Goal: Communication & Community: Participate in discussion

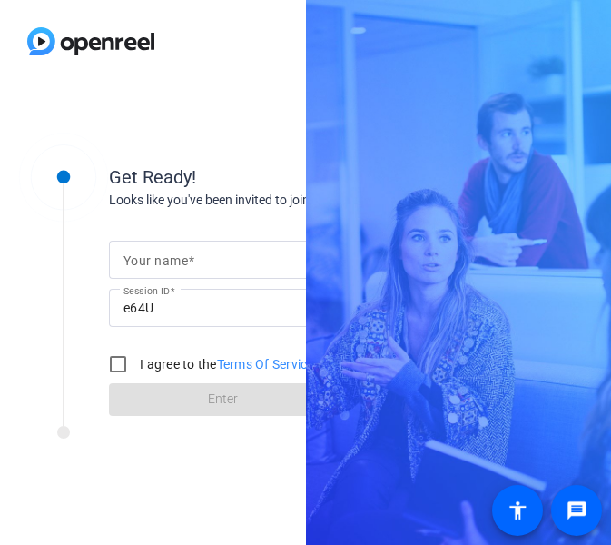
click at [202, 236] on form "Your name Session ID e64U I agree to the Terms Of Service Enter" at bounding box center [222, 323] width 227 height 185
click at [212, 253] on input "Your name" at bounding box center [222, 260] width 198 height 22
type input "[PERSON_NAME]"
click at [117, 351] on input "I agree to the Terms Of Service" at bounding box center [118, 364] width 36 height 36
checkbox input "true"
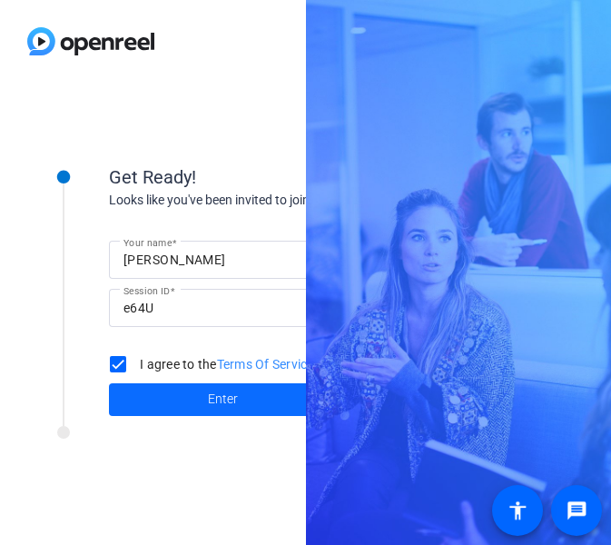
click at [147, 391] on span at bounding box center [222, 400] width 227 height 44
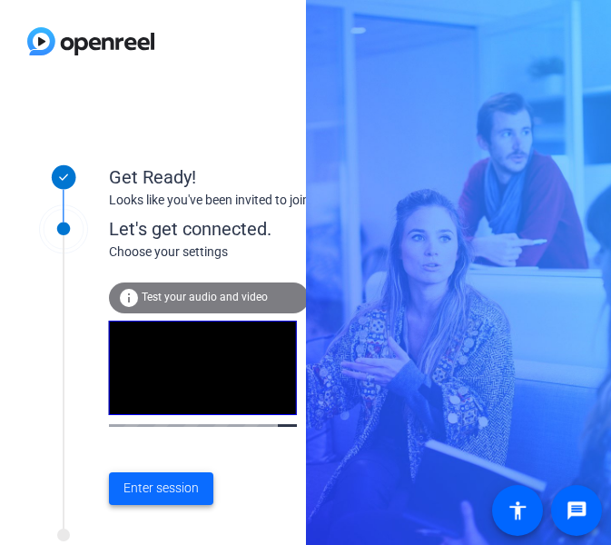
click at [184, 488] on span "Enter session" at bounding box center [160, 487] width 75 height 19
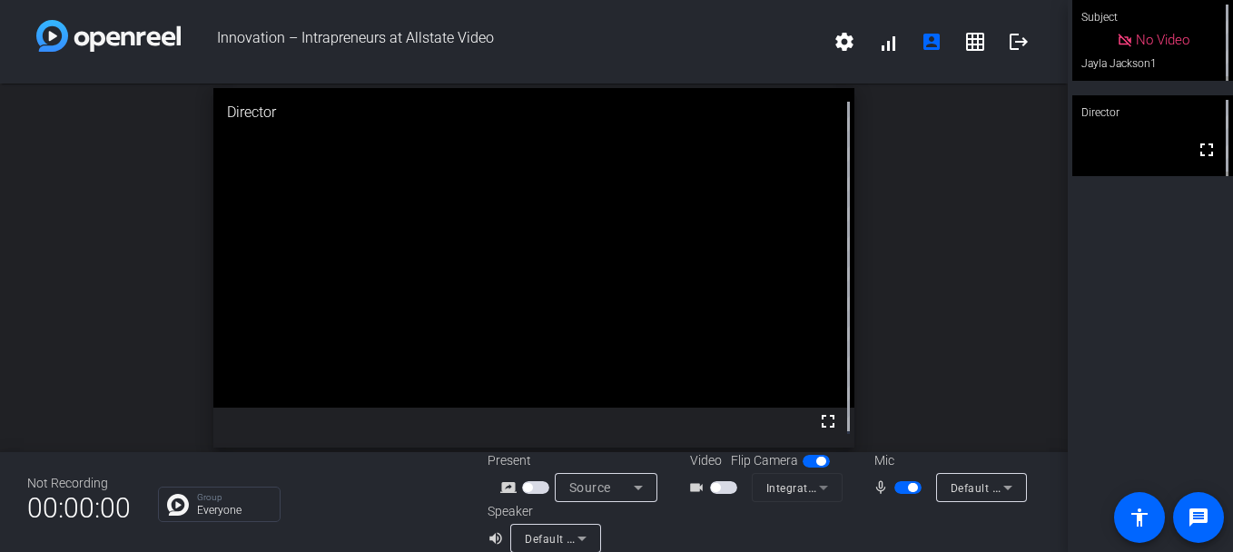
click at [610, 489] on span "button" at bounding box center [715, 487] width 9 height 9
click at [610, 488] on span "button" at bounding box center [912, 487] width 9 height 9
click at [610, 488] on span "button" at bounding box center [907, 487] width 27 height 13
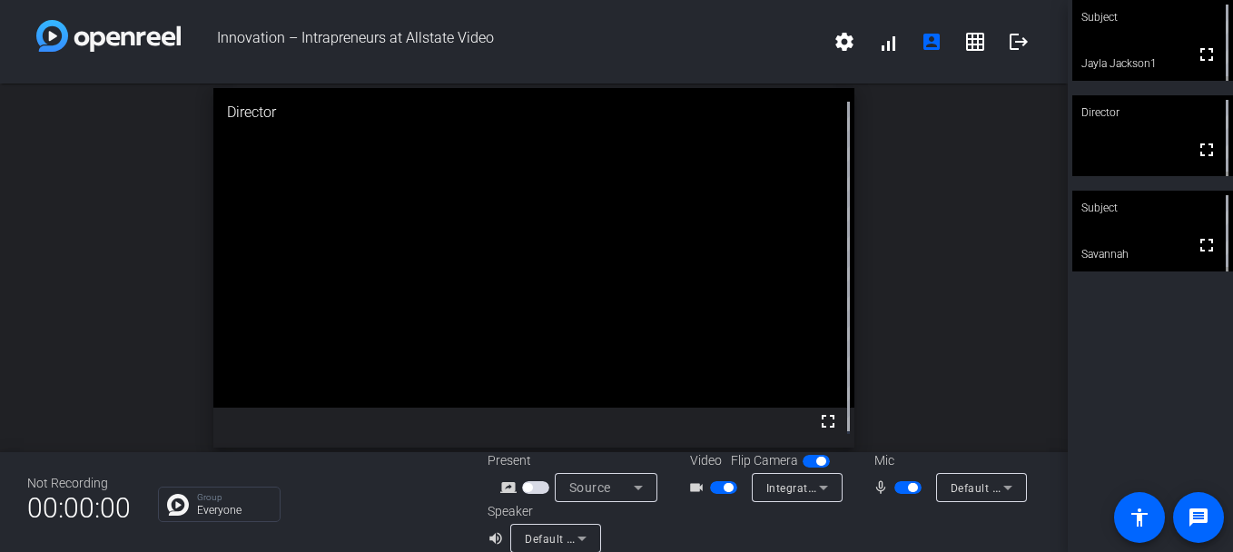
click at [610, 352] on div "open_in_new Director fullscreen" at bounding box center [534, 268] width 1068 height 369
click at [610, 485] on span "button" at bounding box center [912, 487] width 9 height 9
click at [610, 485] on mat-icon "mic_none" at bounding box center [884, 488] width 22 height 22
click at [610, 479] on mat-slide-toggle at bounding box center [909, 487] width 31 height 19
click at [610, 483] on span "button" at bounding box center [907, 487] width 27 height 13
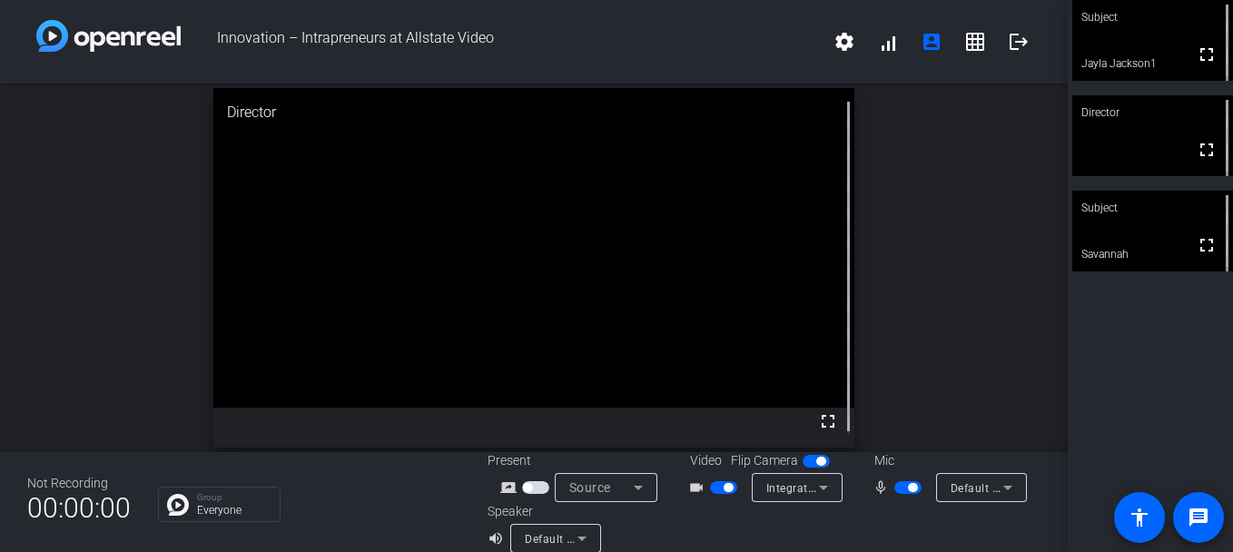
click at [610, 488] on span "button" at bounding box center [907, 487] width 27 height 13
click at [610, 488] on span "button" at bounding box center [899, 487] width 9 height 9
click at [610, 488] on span "button" at bounding box center [728, 487] width 9 height 9
click at [610, 488] on span "button" at bounding box center [912, 487] width 9 height 9
click at [610, 360] on div "open_in_new Director fullscreen" at bounding box center [534, 268] width 1068 height 369
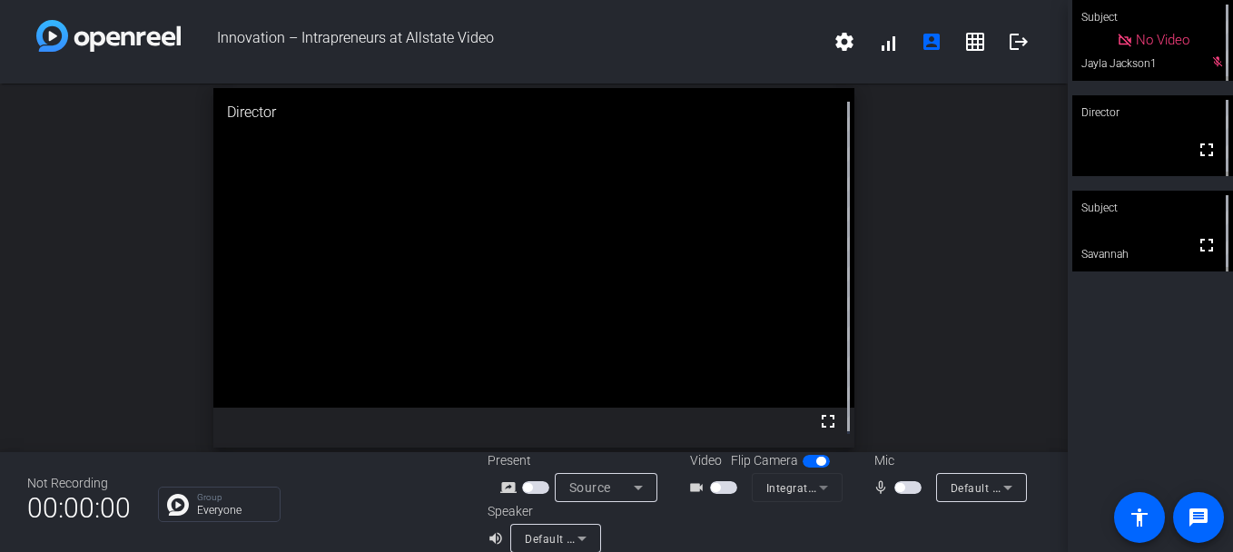
click at [610, 350] on div "open_in_new Director fullscreen" at bounding box center [534, 268] width 1068 height 369
click at [610, 485] on span "button" at bounding box center [899, 487] width 9 height 9
click at [610, 490] on span "button" at bounding box center [912, 487] width 9 height 9
click at [610, 488] on span "button" at bounding box center [899, 487] width 9 height 9
click at [370, 496] on div "Group Everyone" at bounding box center [309, 504] width 302 height 35
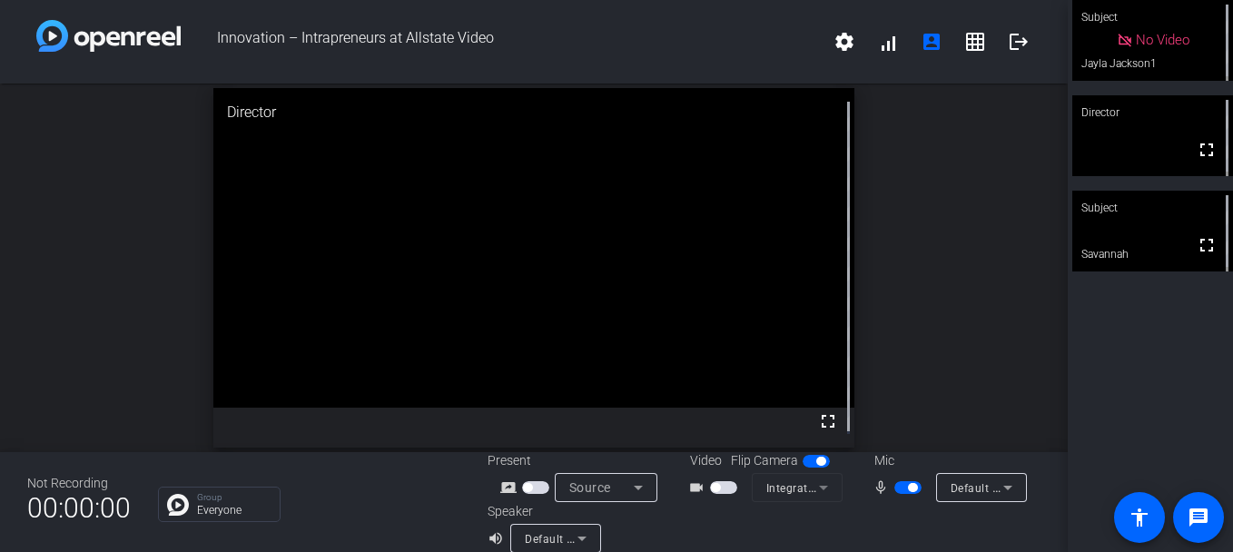
click at [610, 489] on span "button" at bounding box center [912, 487] width 9 height 9
click at [610, 484] on span "button" at bounding box center [723, 487] width 27 height 13
click at [610, 489] on span "button" at bounding box center [728, 487] width 9 height 9
click at [610, 493] on span "button" at bounding box center [907, 487] width 27 height 13
click at [610, 488] on span "button" at bounding box center [912, 487] width 9 height 9
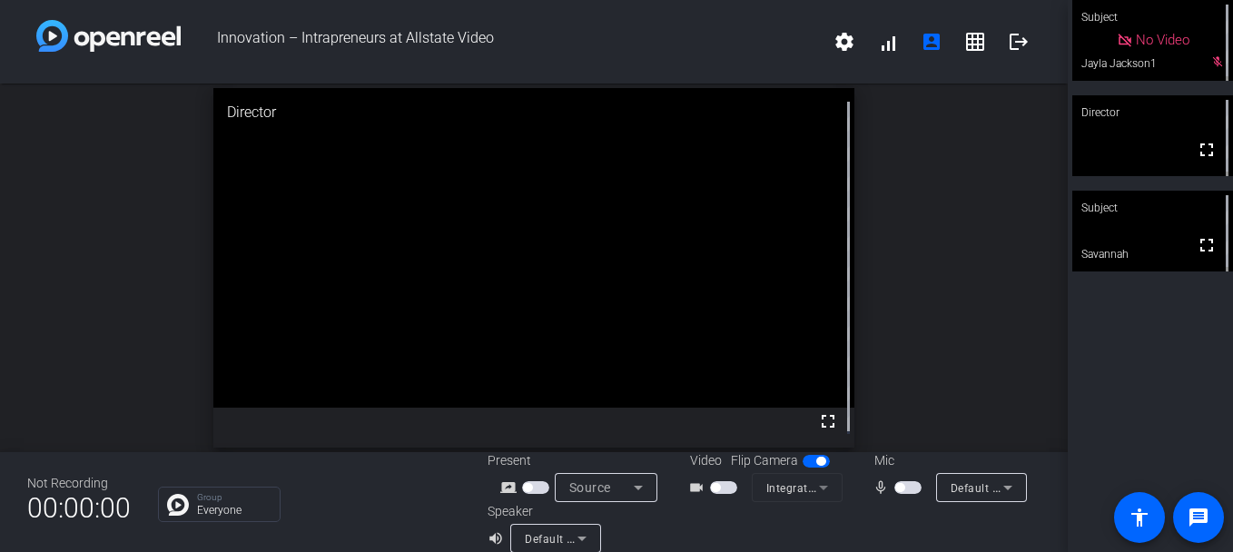
click at [610, 489] on span "button" at bounding box center [899, 487] width 9 height 9
click at [610, 489] on span "button" at bounding box center [912, 487] width 9 height 9
click at [610, 488] on span "button" at bounding box center [899, 487] width 9 height 9
click at [610, 487] on span "button" at bounding box center [912, 487] width 9 height 9
click at [610, 487] on span "button" at bounding box center [907, 487] width 27 height 13
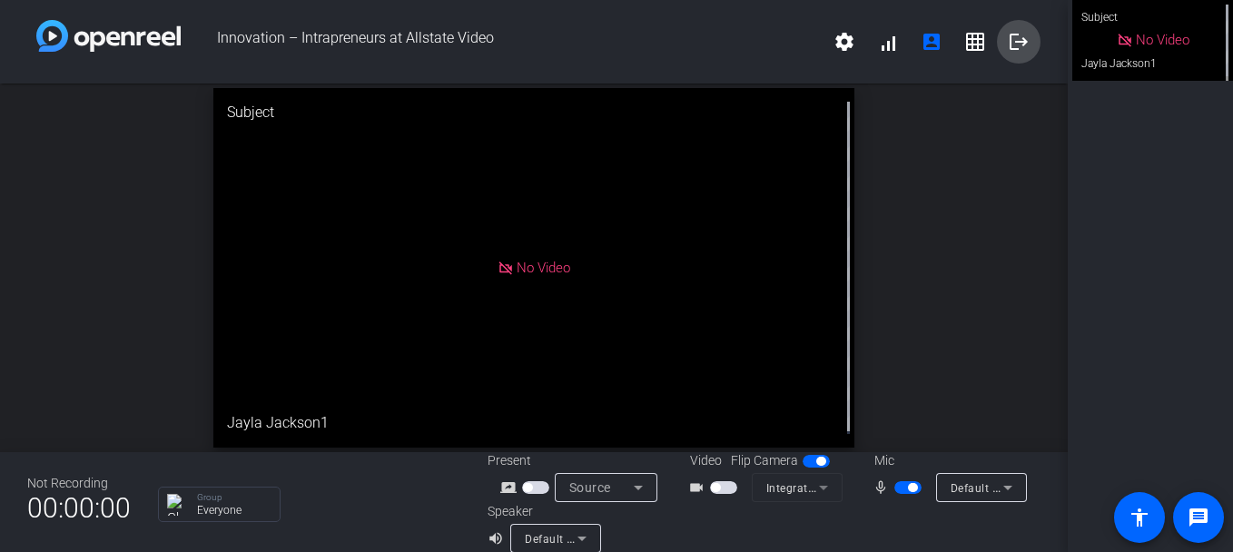
click at [610, 44] on mat-icon "logout" at bounding box center [1019, 42] width 22 height 22
